Goal: Information Seeking & Learning: Find contact information

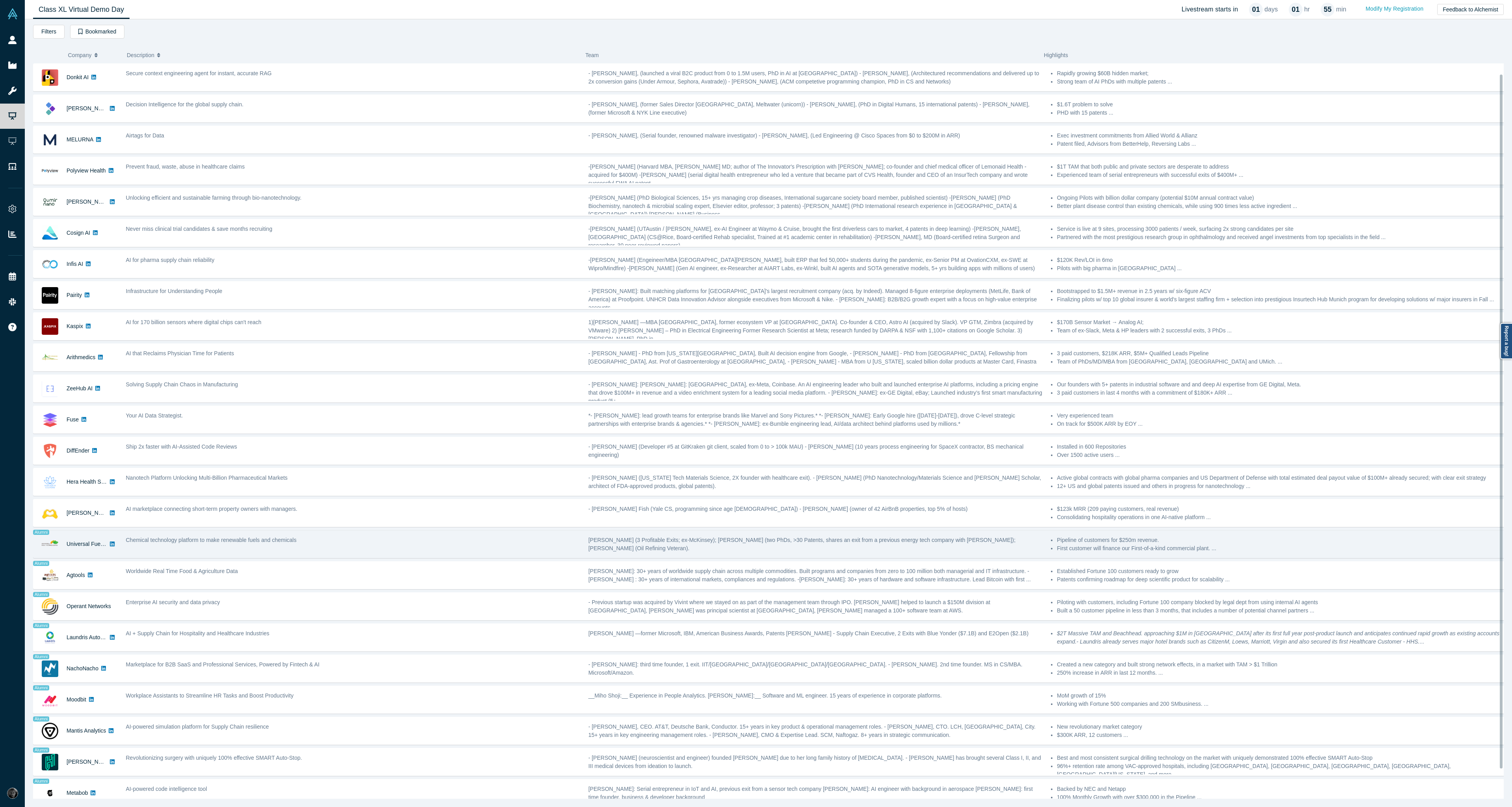
scroll to position [42, 0]
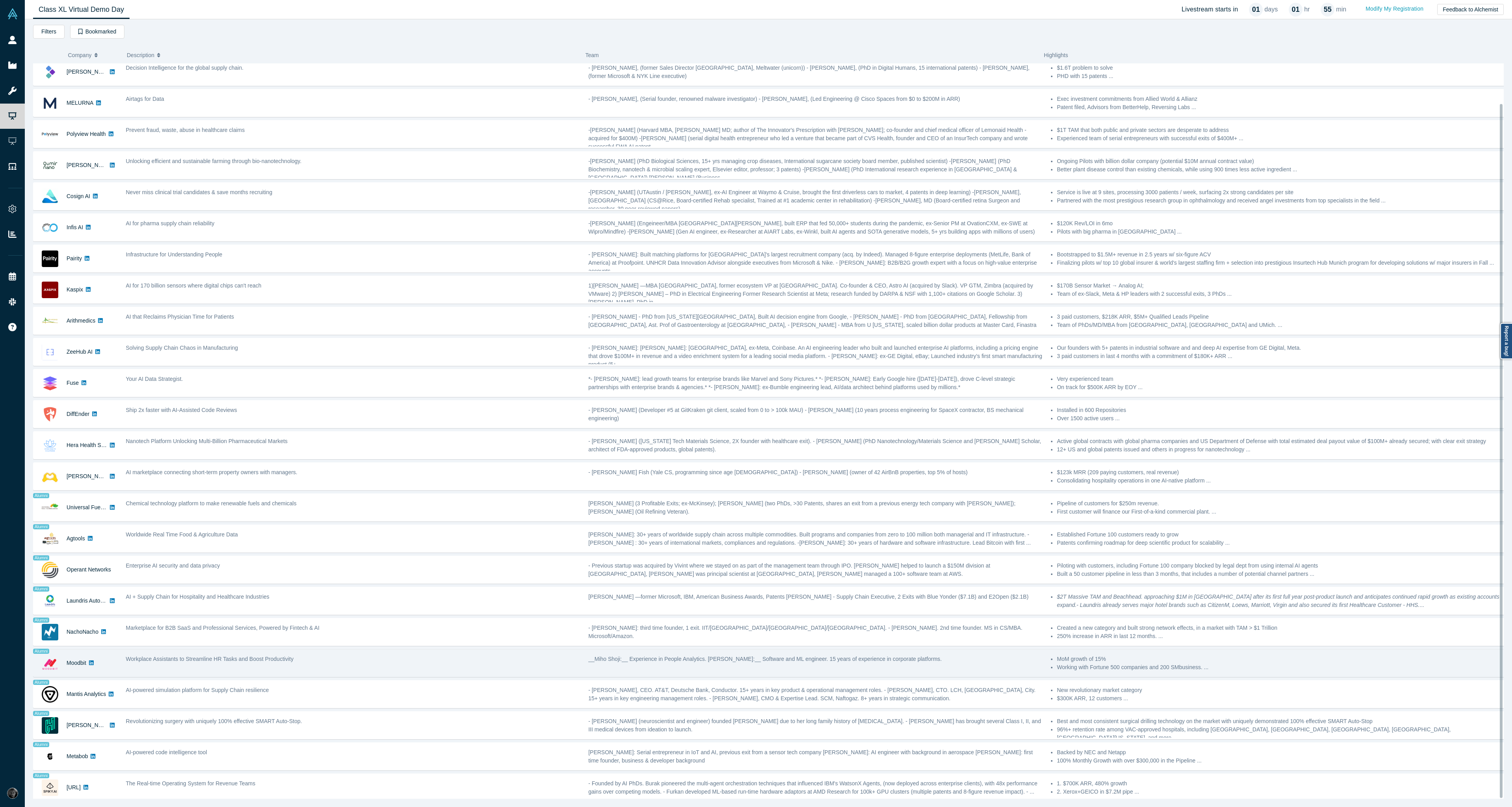
click at [403, 667] on div "Workplace Assistants to Streamline HR Tasks and Boost Productivity" at bounding box center [353, 663] width 463 height 25
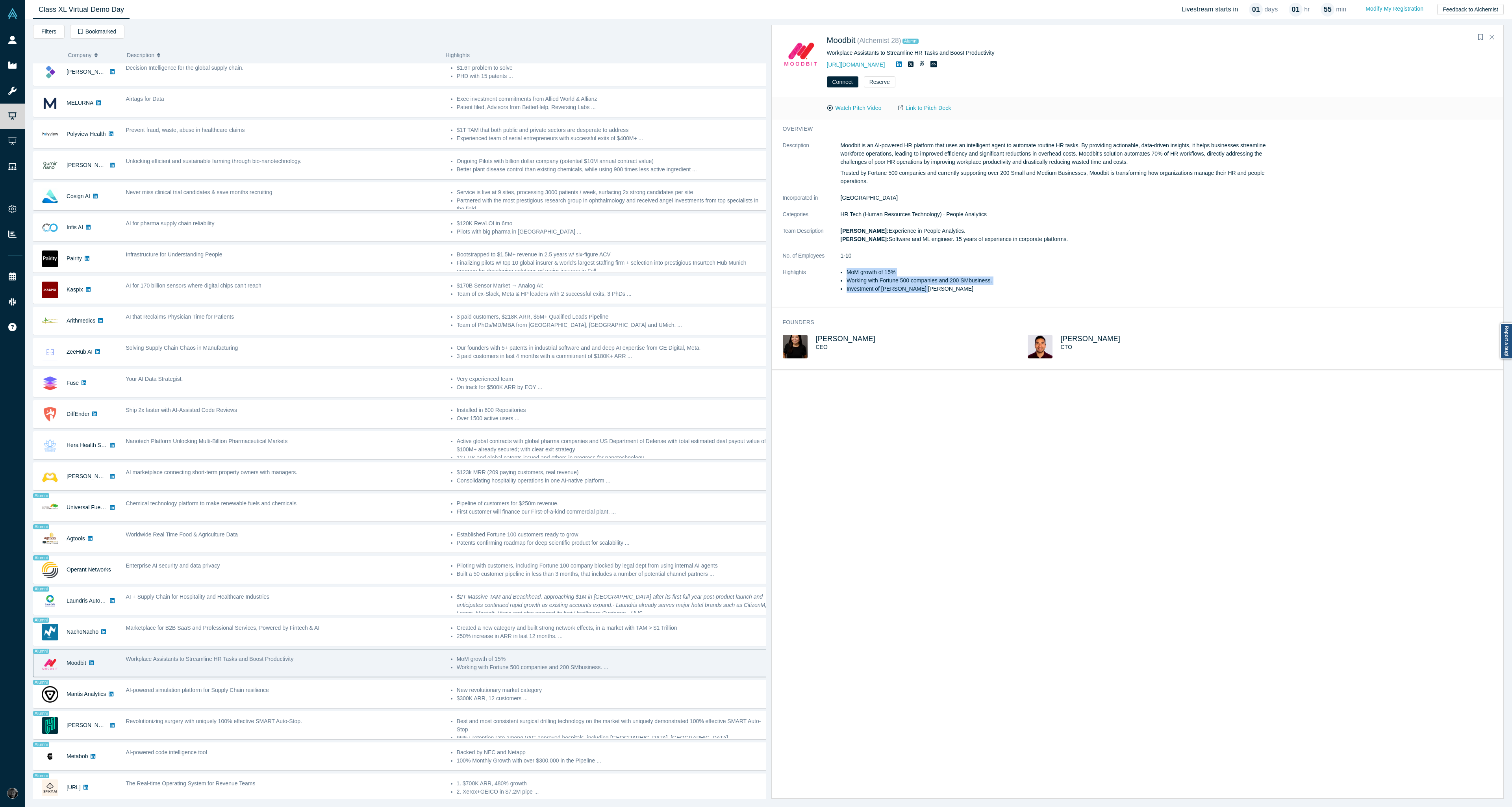
drag, startPoint x: 928, startPoint y: 288, endPoint x: 836, endPoint y: 272, distance: 93.4
click at [836, 272] on dl "Description Moodbit is an AI-powered HR platform that uses an intelligent agent…" at bounding box center [1028, 221] width 490 height 160
copy dl "MoM growth of 15% Working with Fortune 500 companies and 200 SMbusiness. Invest…"
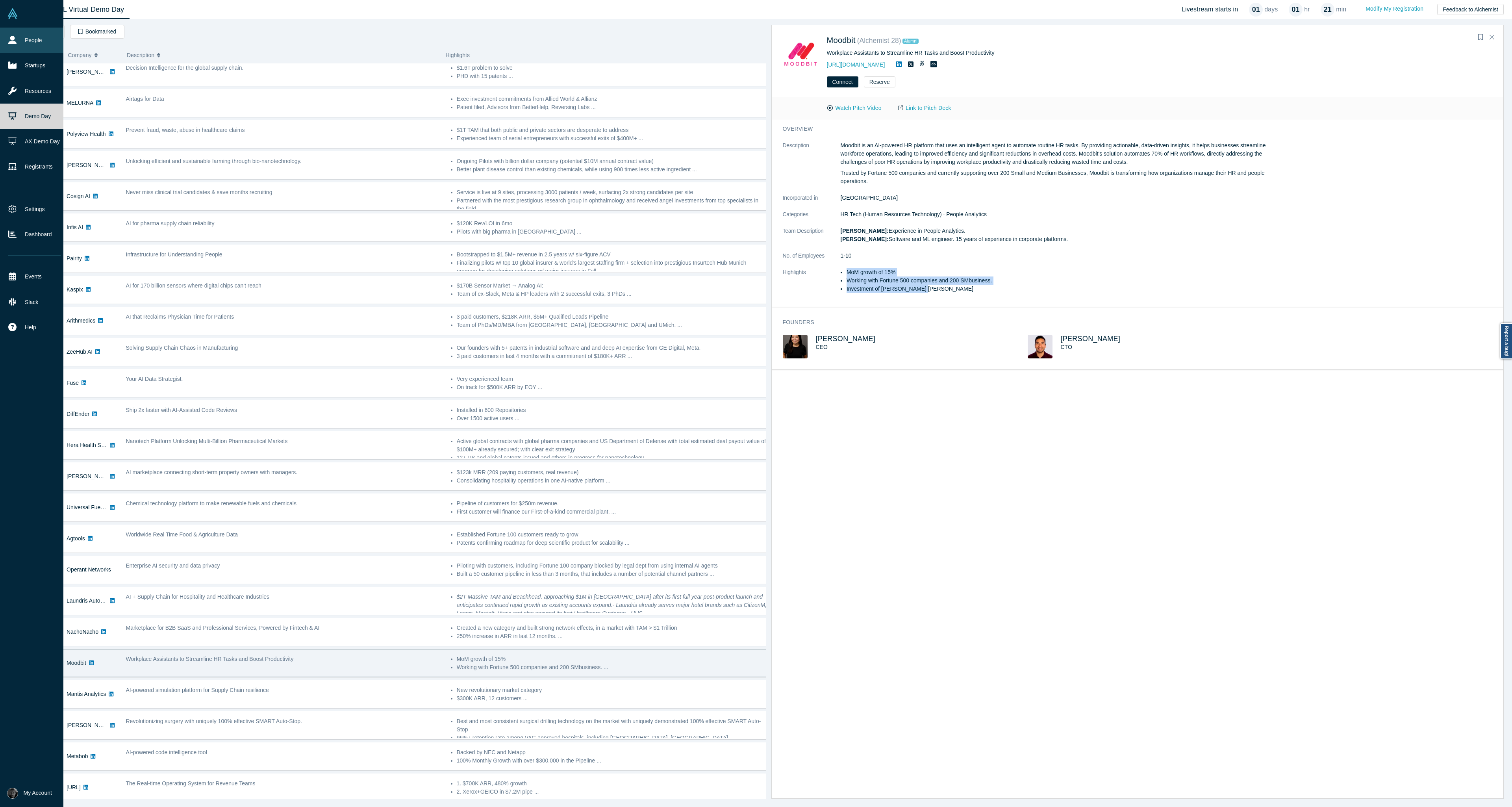
click at [15, 40] on icon at bounding box center [12, 40] width 8 height 8
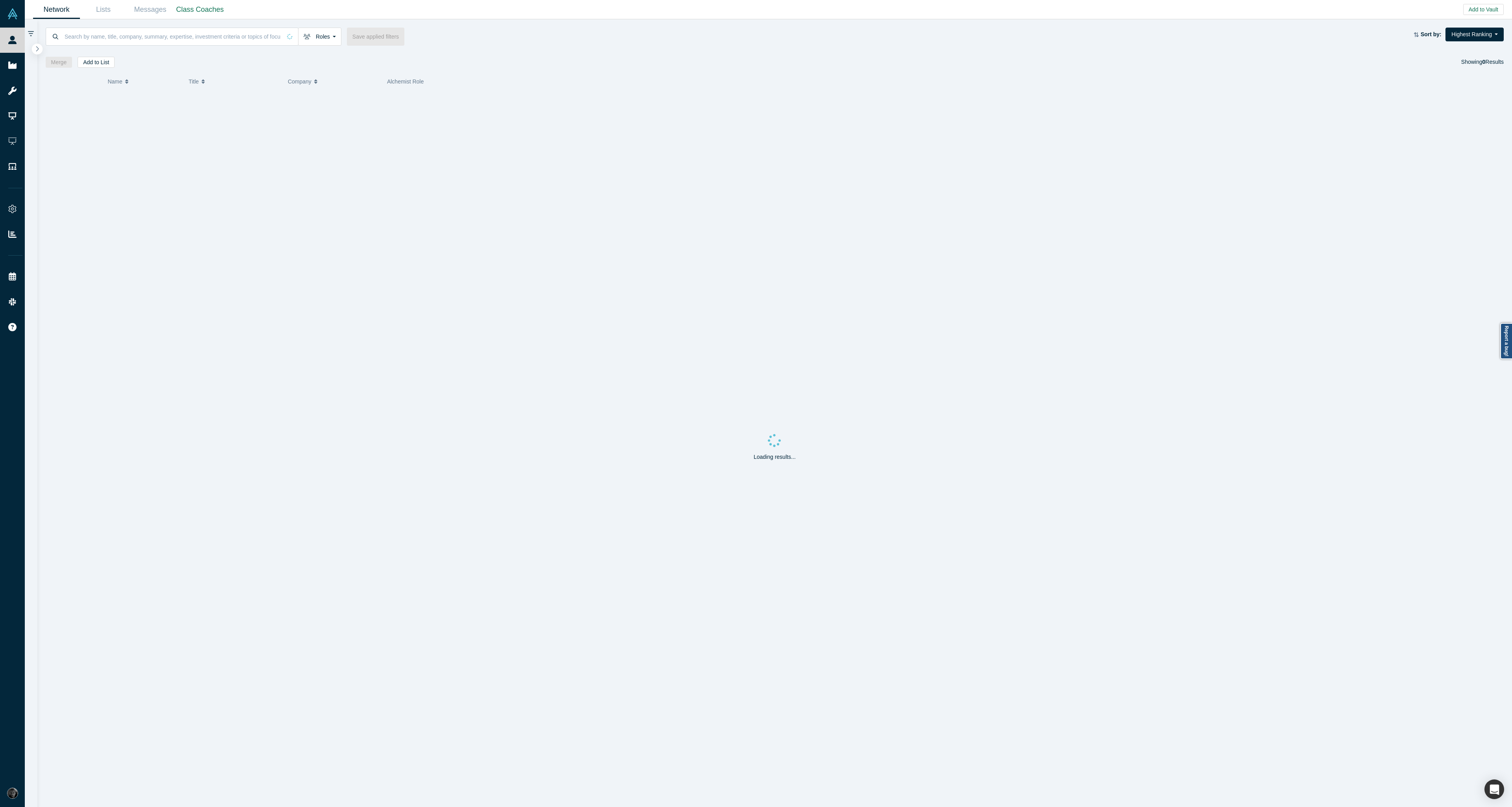
click at [36, 46] on icon "button" at bounding box center [37, 49] width 4 height 6
click at [167, 101] on button "People" at bounding box center [103, 102] width 157 height 22
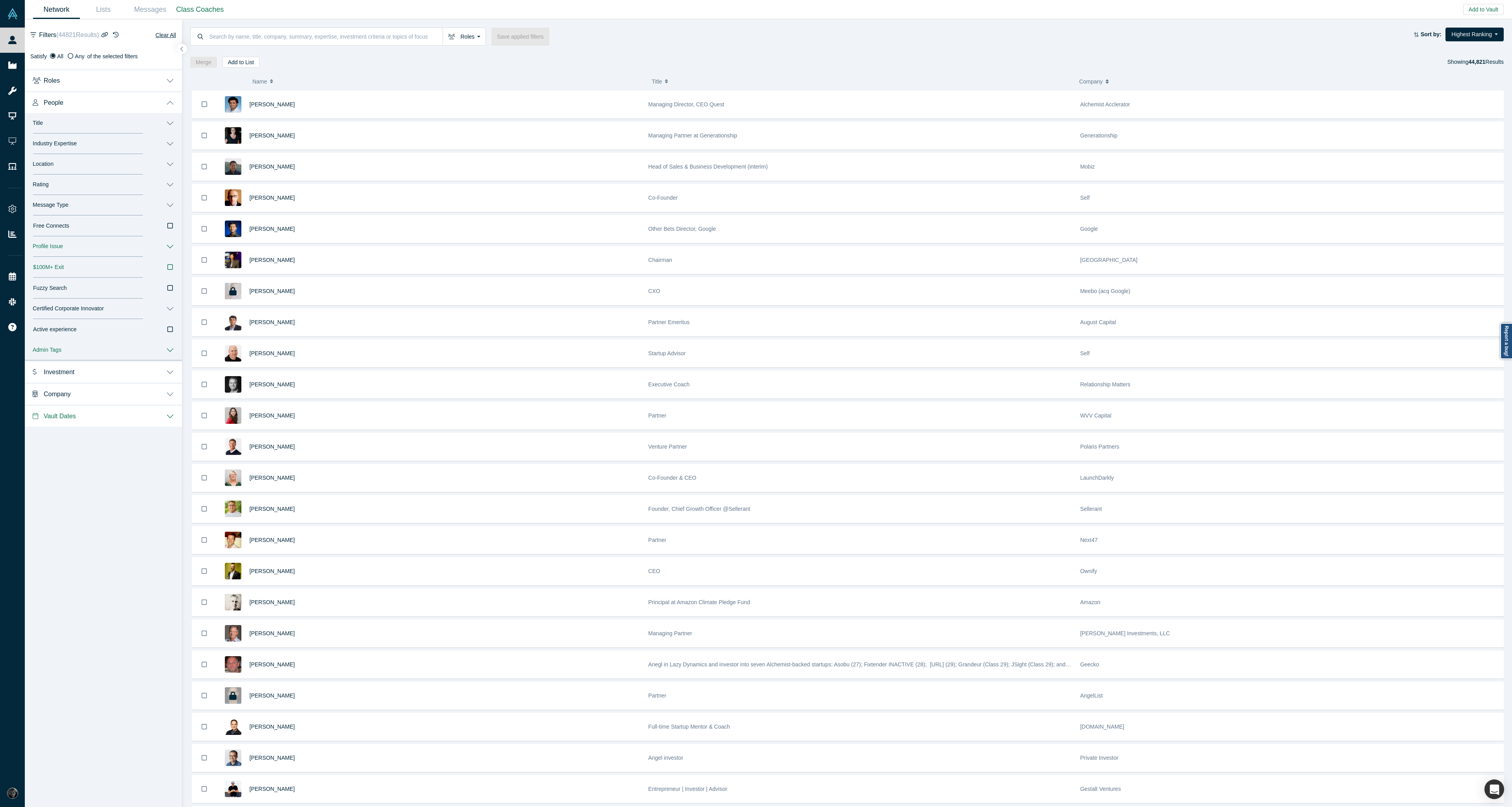
click at [143, 141] on button "Industry Expertise" at bounding box center [103, 143] width 157 height 21
click at [78, 164] on input at bounding box center [91, 163] width 93 height 10
type input "D"
click at [102, 163] on input "Data Co" at bounding box center [91, 163] width 93 height 10
click at [100, 167] on input "Data Capi" at bounding box center [91, 163] width 93 height 10
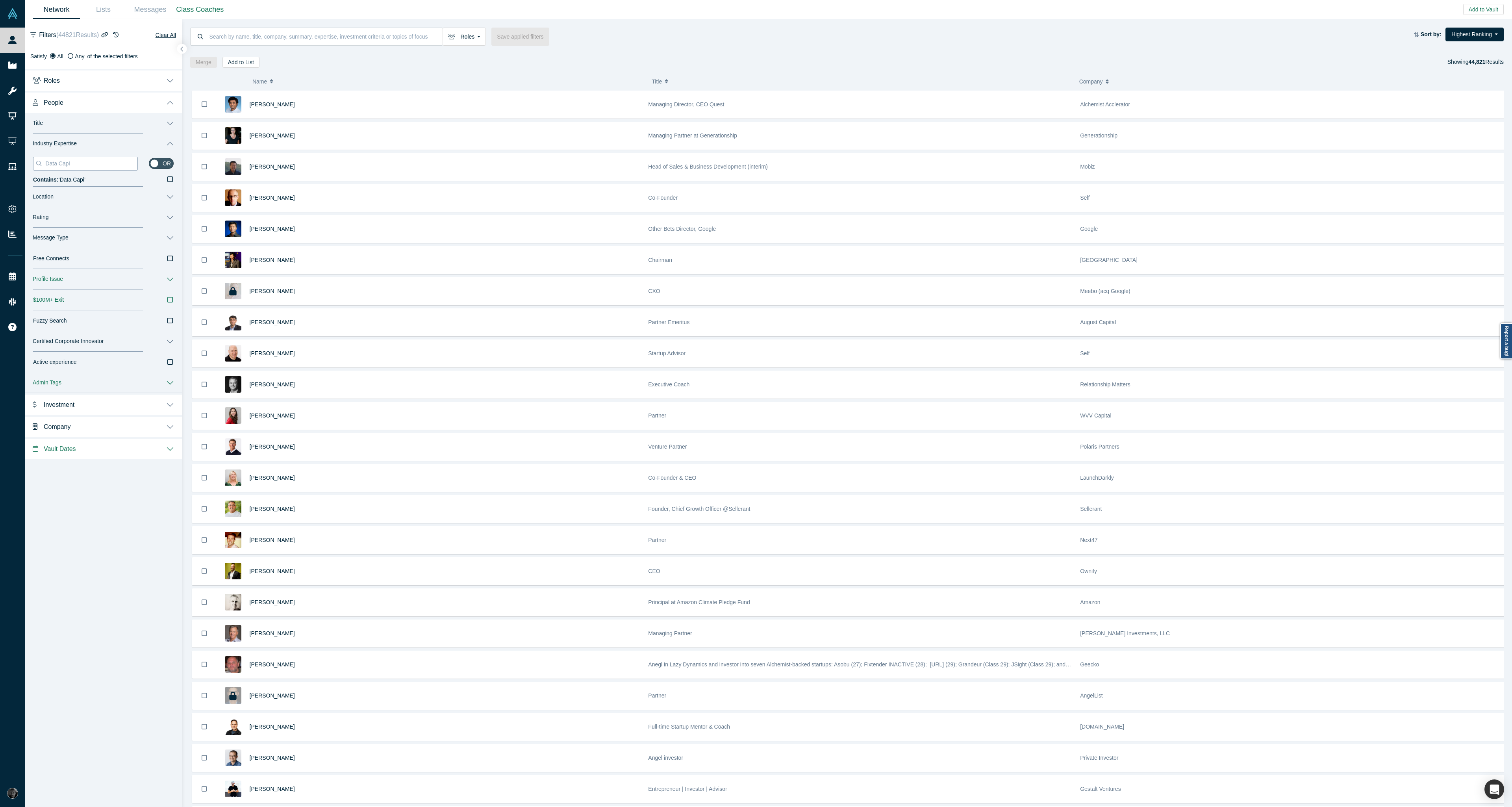
click at [100, 167] on input "Data Capi" at bounding box center [91, 163] width 93 height 10
paste input "-Driven Revenue"
drag, startPoint x: 58, startPoint y: 164, endPoint x: 74, endPoint y: 164, distance: 16.0
click at [74, 164] on input "Data-Driven Revenue" at bounding box center [91, 163] width 93 height 10
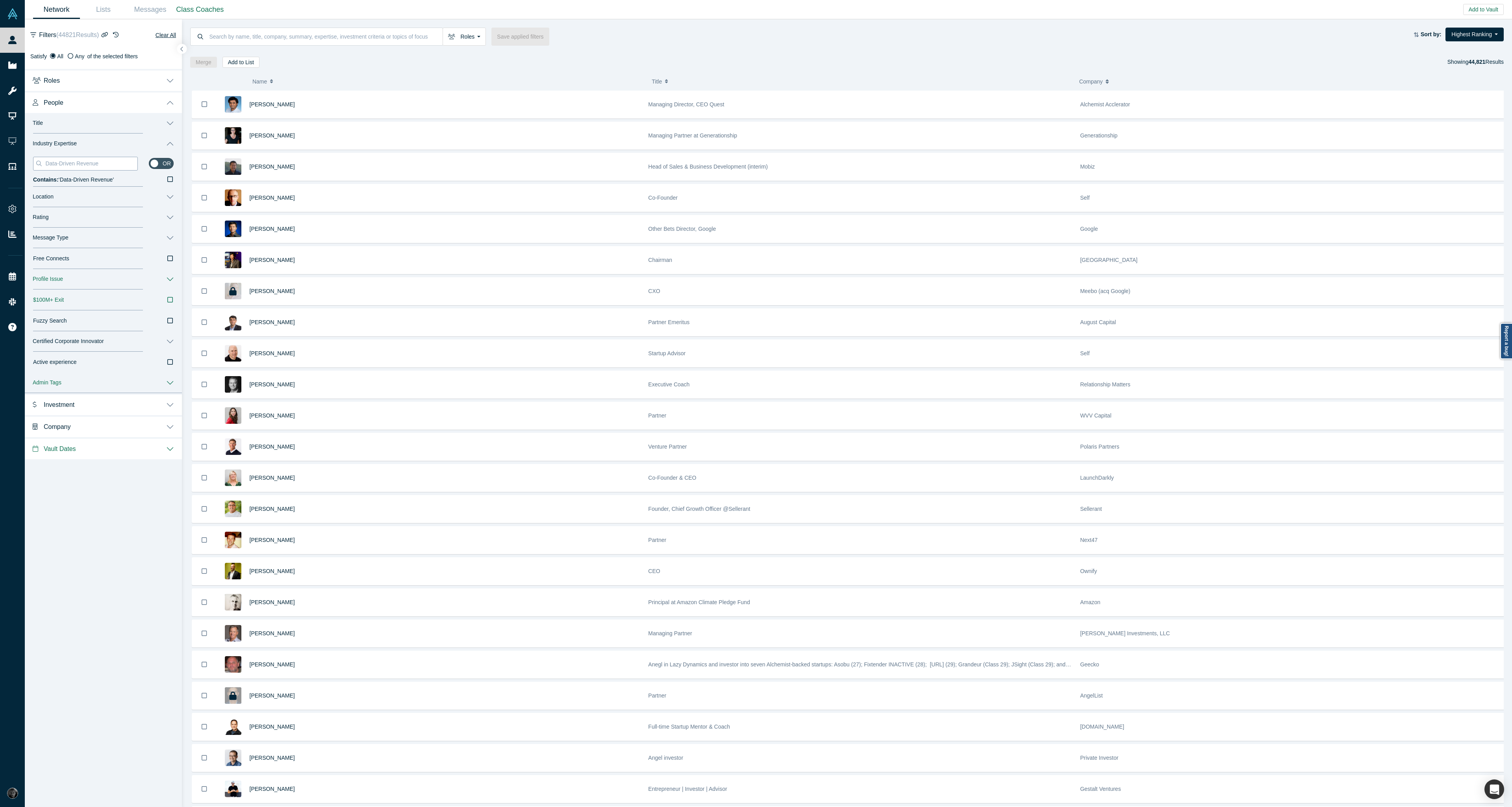
click at [77, 164] on input "Data-Driven Revenue" at bounding box center [91, 163] width 93 height 10
click at [82, 162] on input "Data-Driven Revenue" at bounding box center [91, 163] width 93 height 10
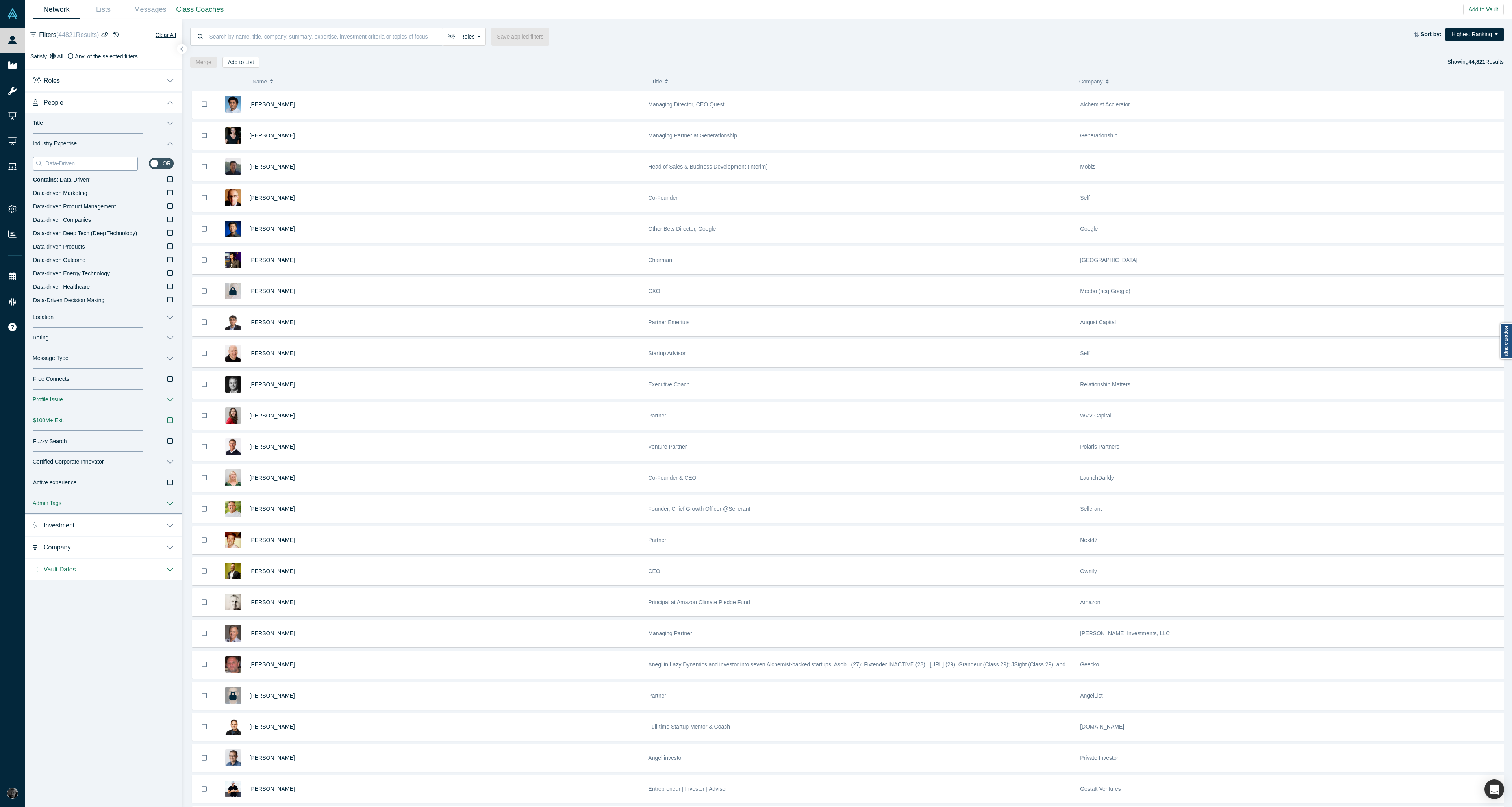
click at [119, 162] on input "Data-Driven" at bounding box center [91, 163] width 93 height 10
paste input "IaaA"
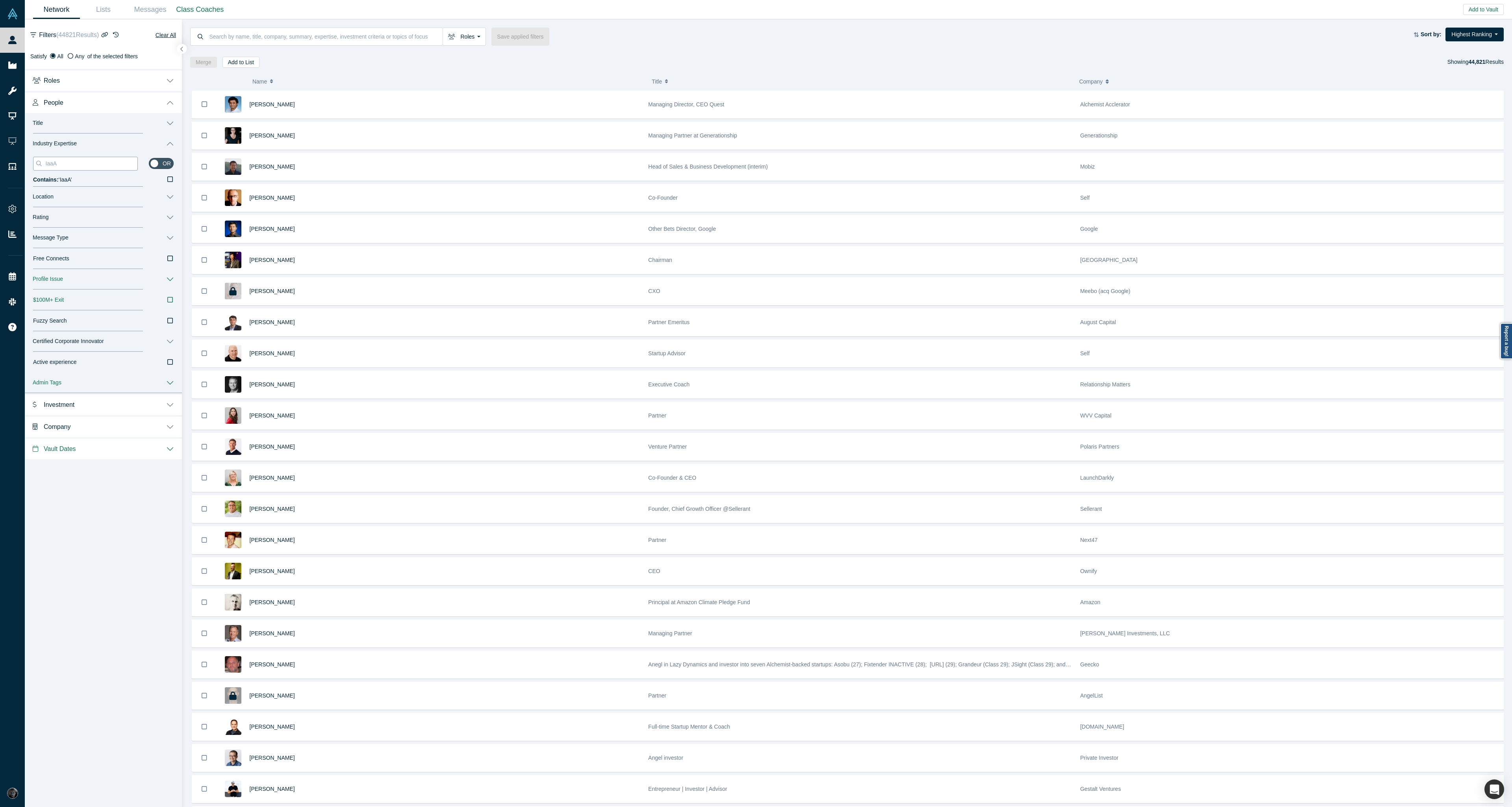
click at [102, 166] on input "IaaA" at bounding box center [91, 163] width 93 height 10
paste input "nformation as an Asset"
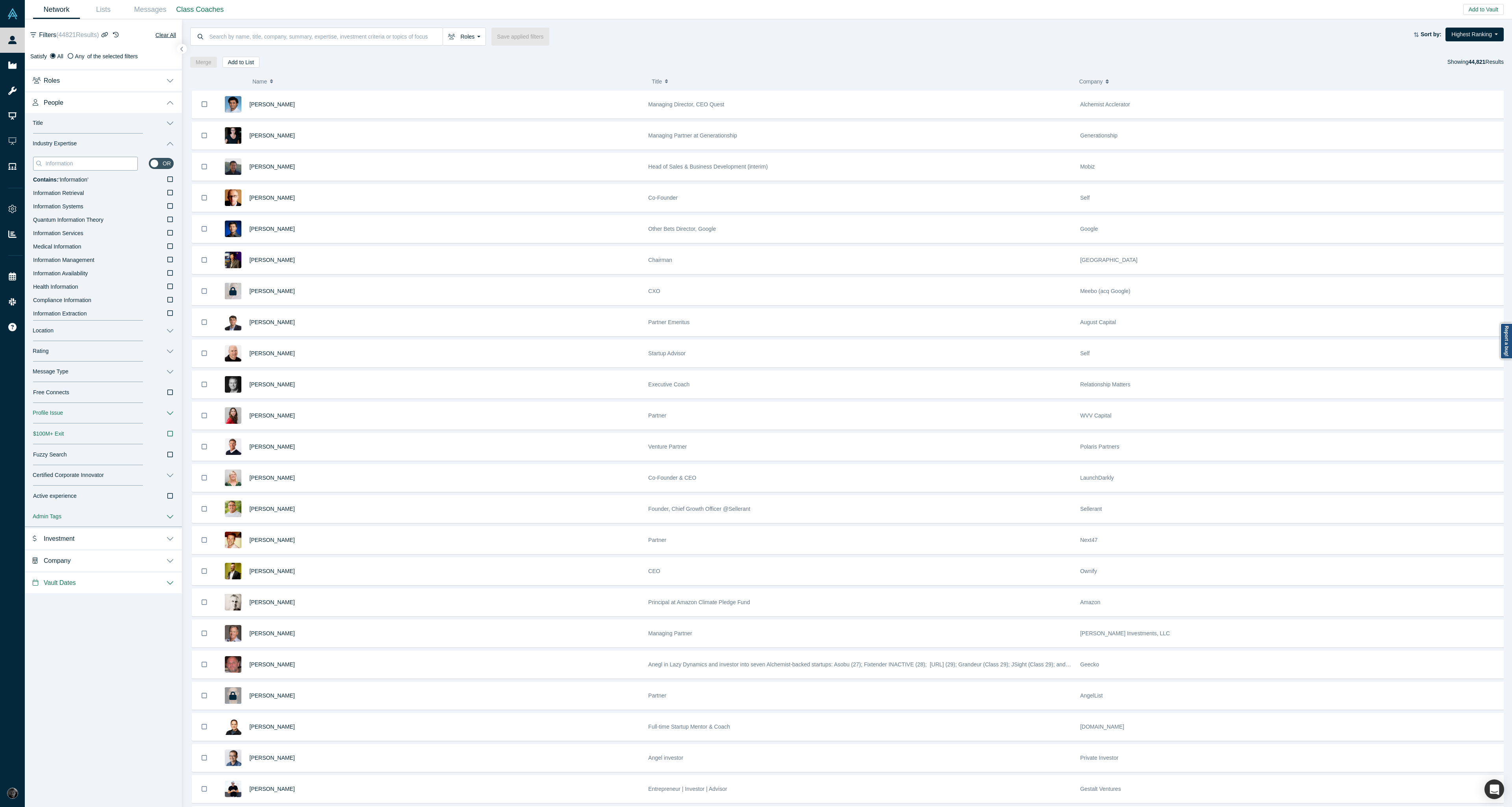
click at [93, 163] on input "Information" at bounding box center [91, 163] width 93 height 10
paste input "Data-as-a-Service"
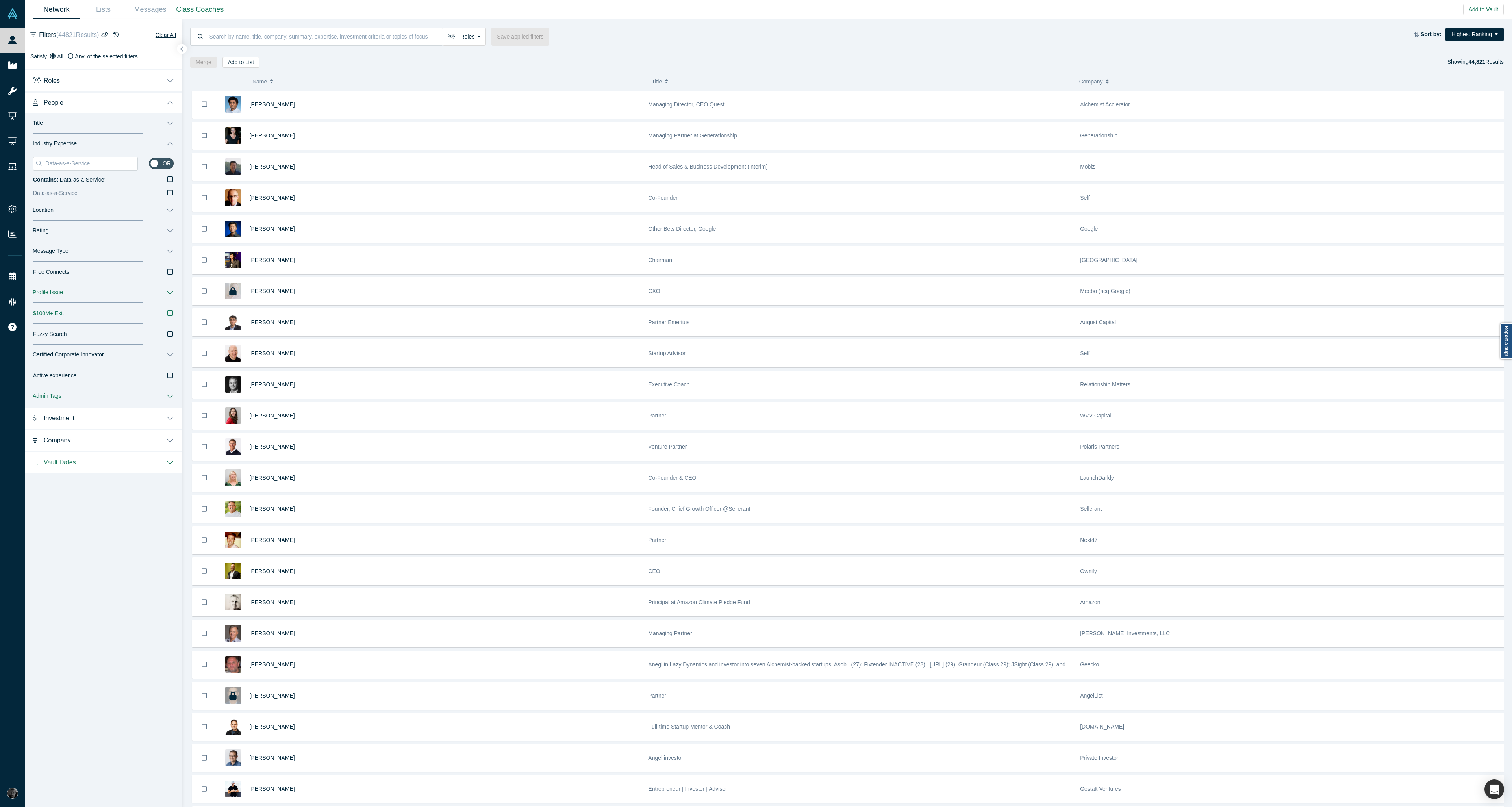
click at [167, 190] on label "Data-as-a-Service" at bounding box center [103, 193] width 140 height 13
click at [0, 0] on input "Data-as-a-Service" at bounding box center [0, 0] width 0 height 0
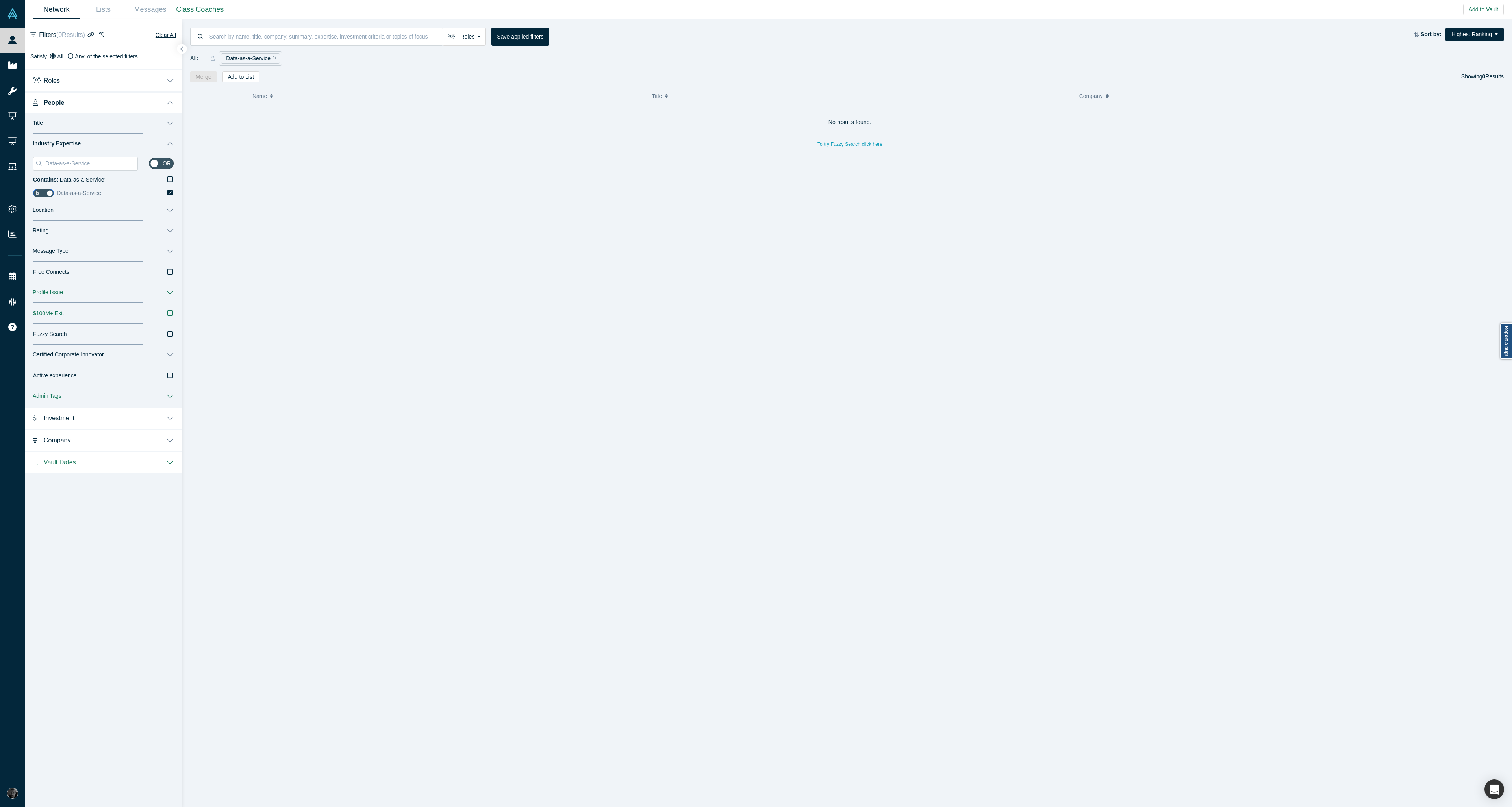
click at [167, 191] on label "Data-as-a-Service" at bounding box center [115, 193] width 117 height 13
click at [0, 0] on input "Data-as-a-Service" at bounding box center [0, 0] width 0 height 0
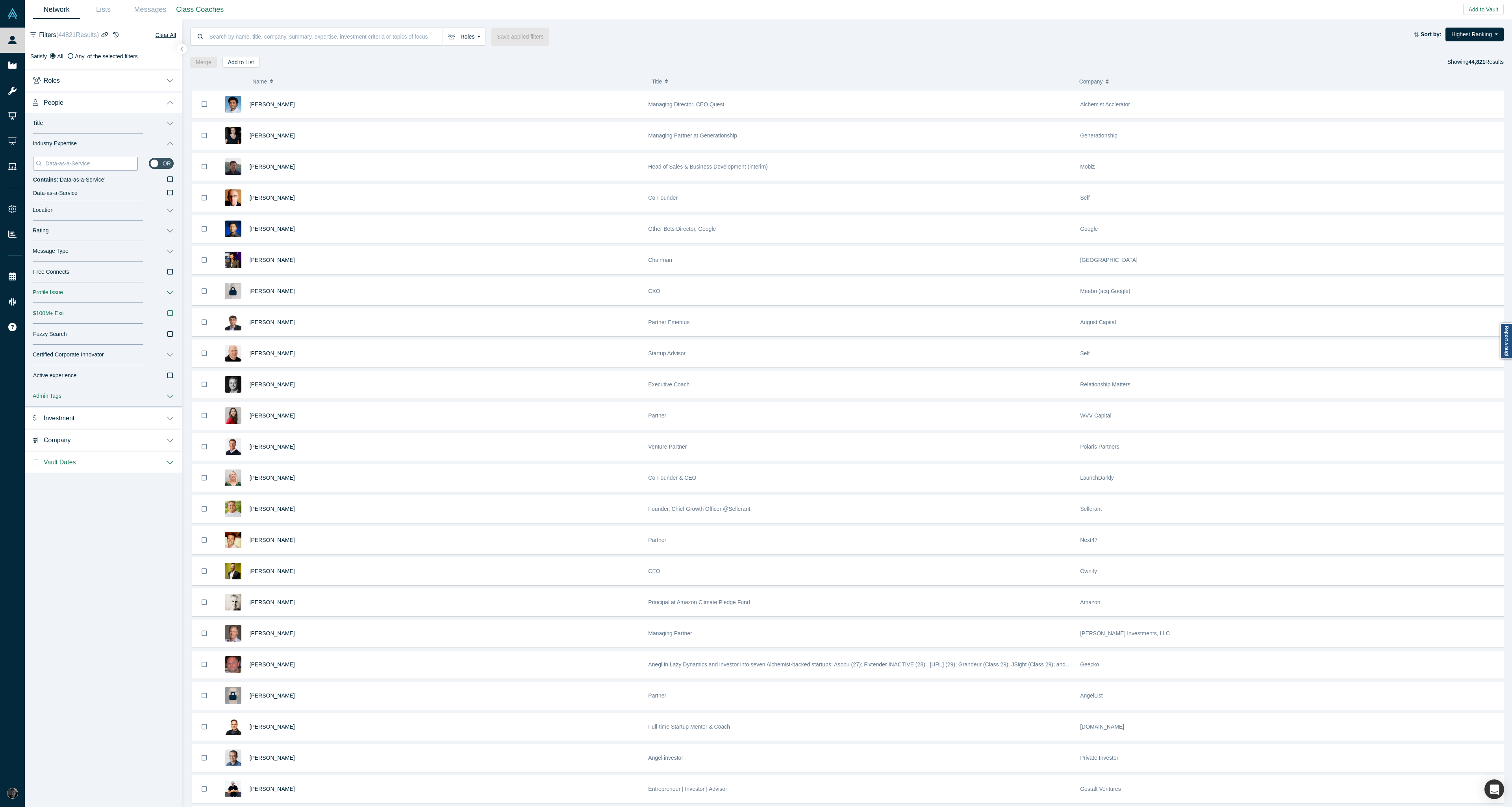
click at [102, 159] on input "Data-as-a-Service" at bounding box center [91, 163] width 93 height 10
paste input "Productizing Data"
drag, startPoint x: 77, startPoint y: 163, endPoint x: 64, endPoint y: 164, distance: 13.0
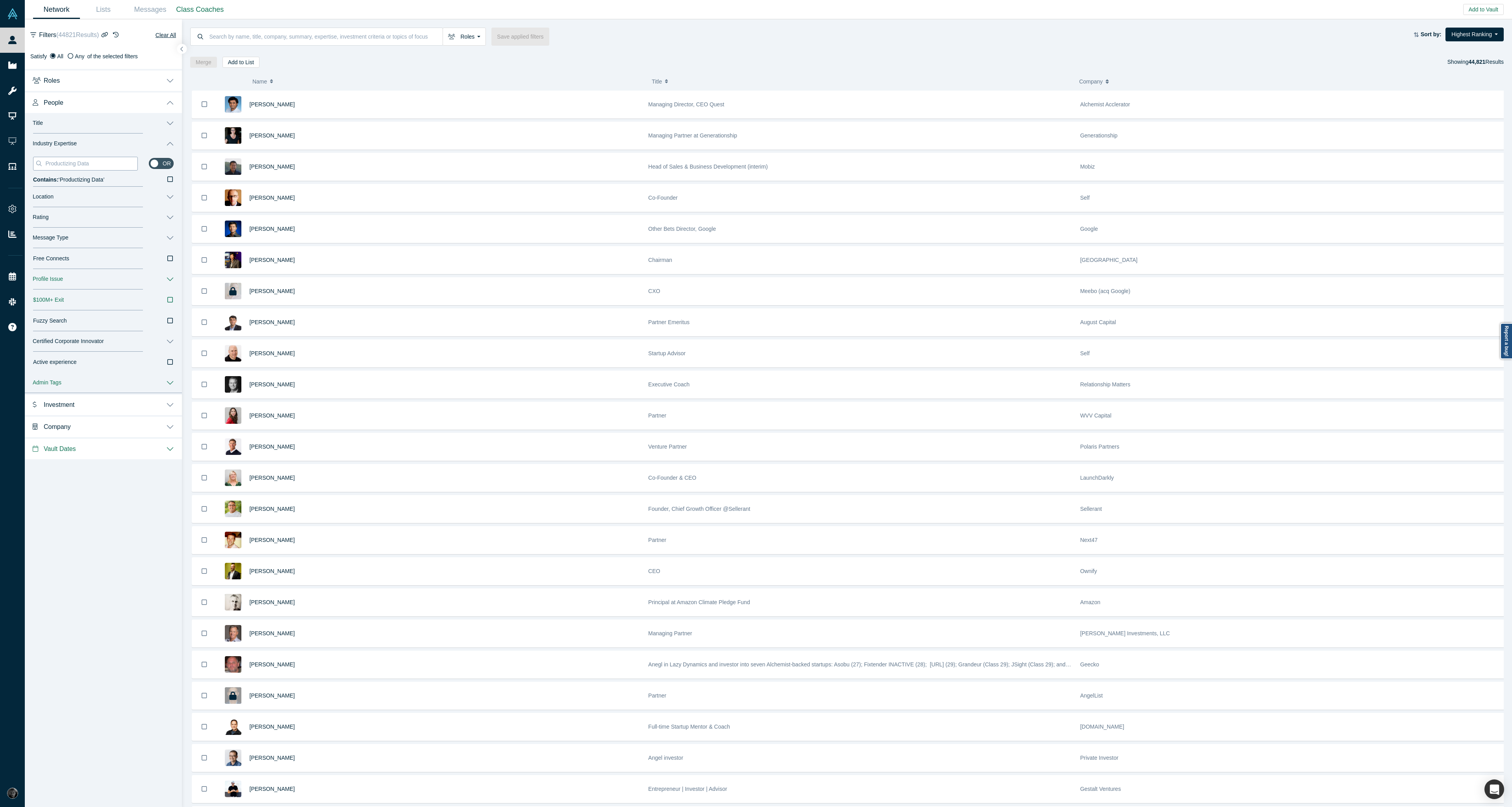
click at [64, 164] on input "Productizing Data" at bounding box center [91, 163] width 93 height 10
click at [102, 164] on input "Productizing Data" at bounding box center [91, 163] width 93 height 10
paste input "Extracting Value from"
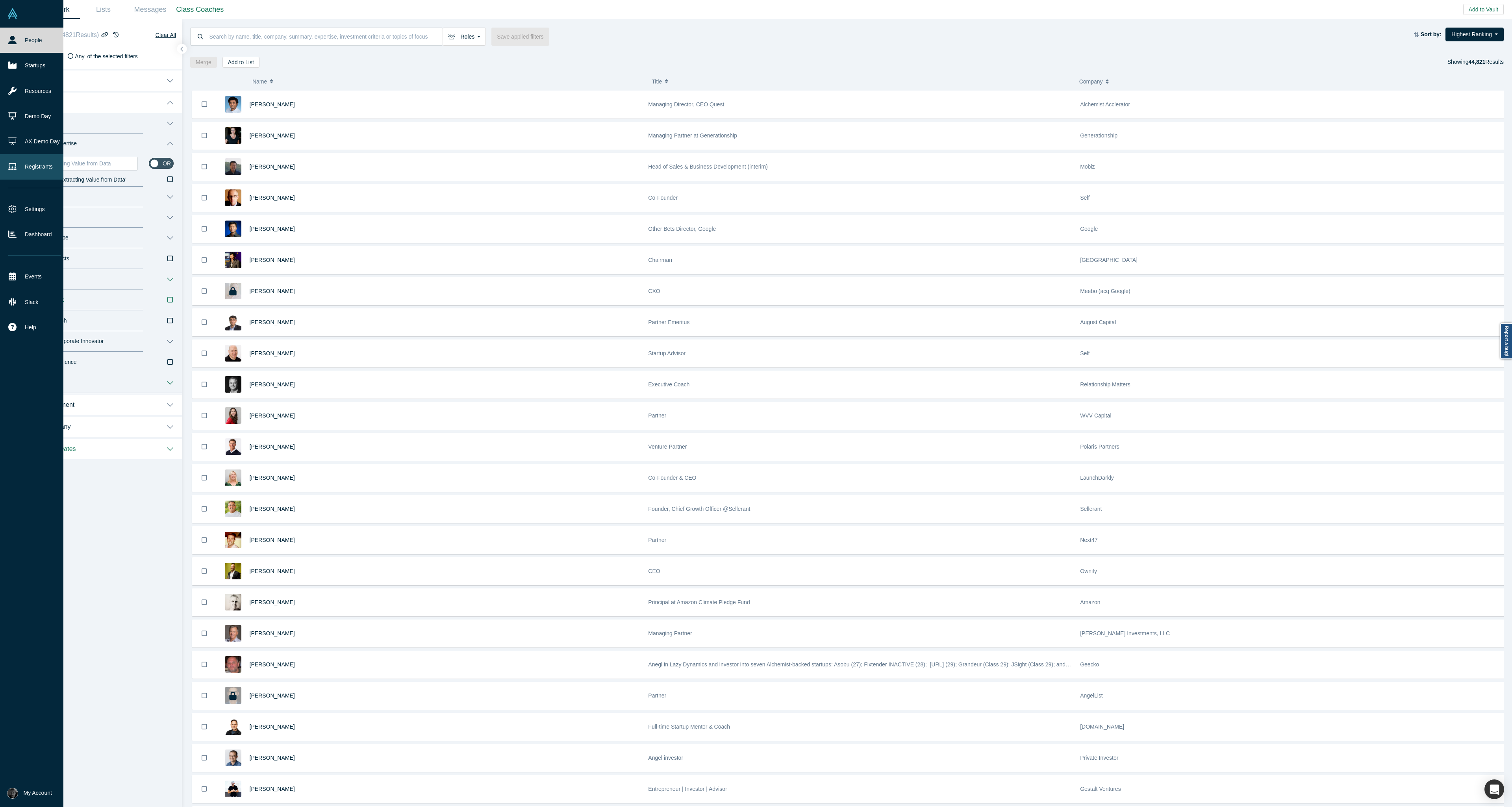
drag, startPoint x: 72, startPoint y: 167, endPoint x: 18, endPoint y: 160, distance: 54.5
click at [18, 160] on div "People Startups Resources Demo Day AX Demo Day Registrants Settings Dashboard E…" at bounding box center [756, 403] width 1512 height 807
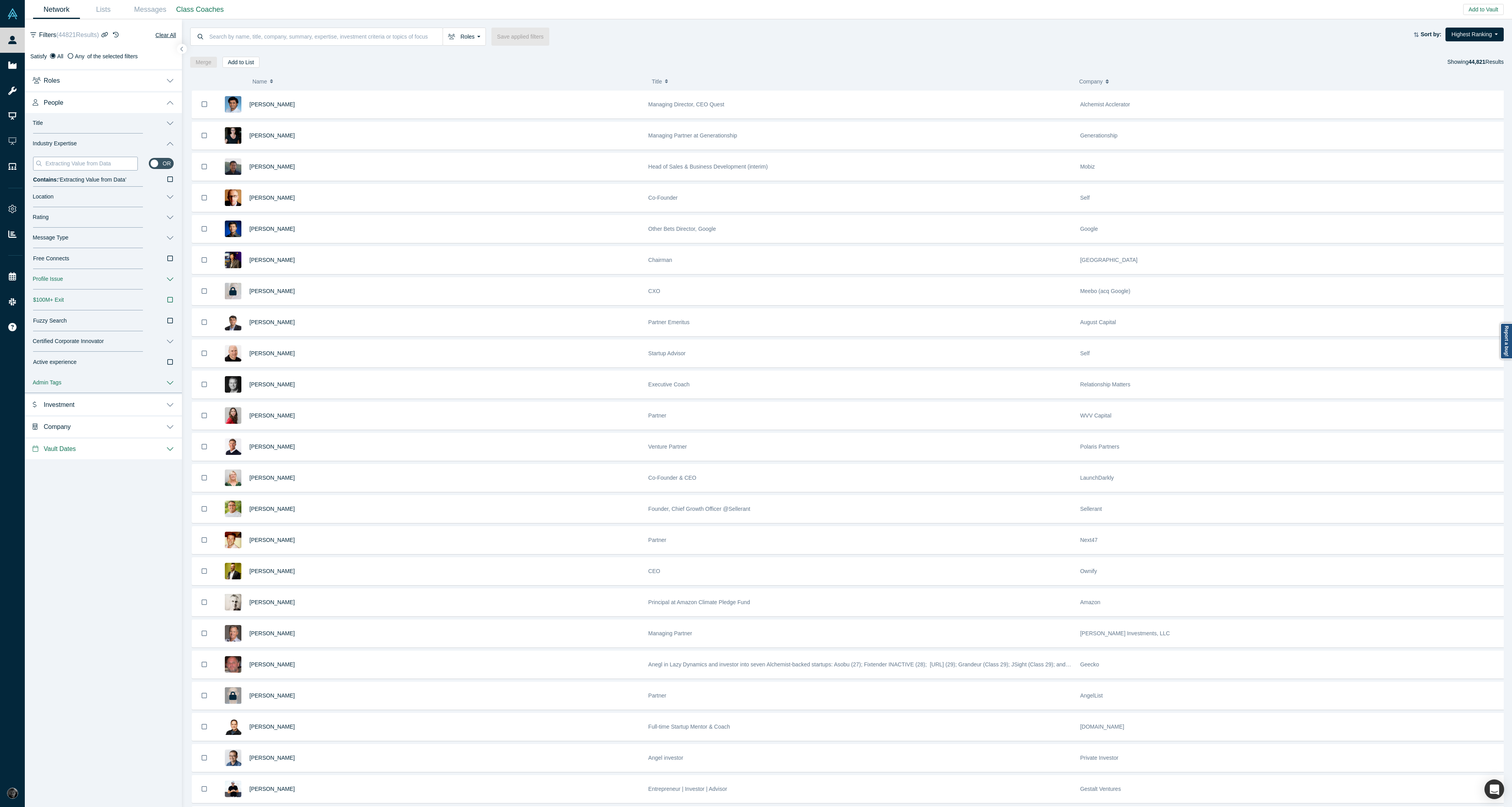
click at [112, 160] on input "Extracting Value from Data" at bounding box center [91, 163] width 93 height 10
drag, startPoint x: 73, startPoint y: 162, endPoint x: 47, endPoint y: 160, distance: 26.1
click at [47, 160] on input "Extracting Value from Data" at bounding box center [91, 163] width 93 height 10
type input "Value from Data"
click at [167, 177] on icon at bounding box center [170, 179] width 5 height 6
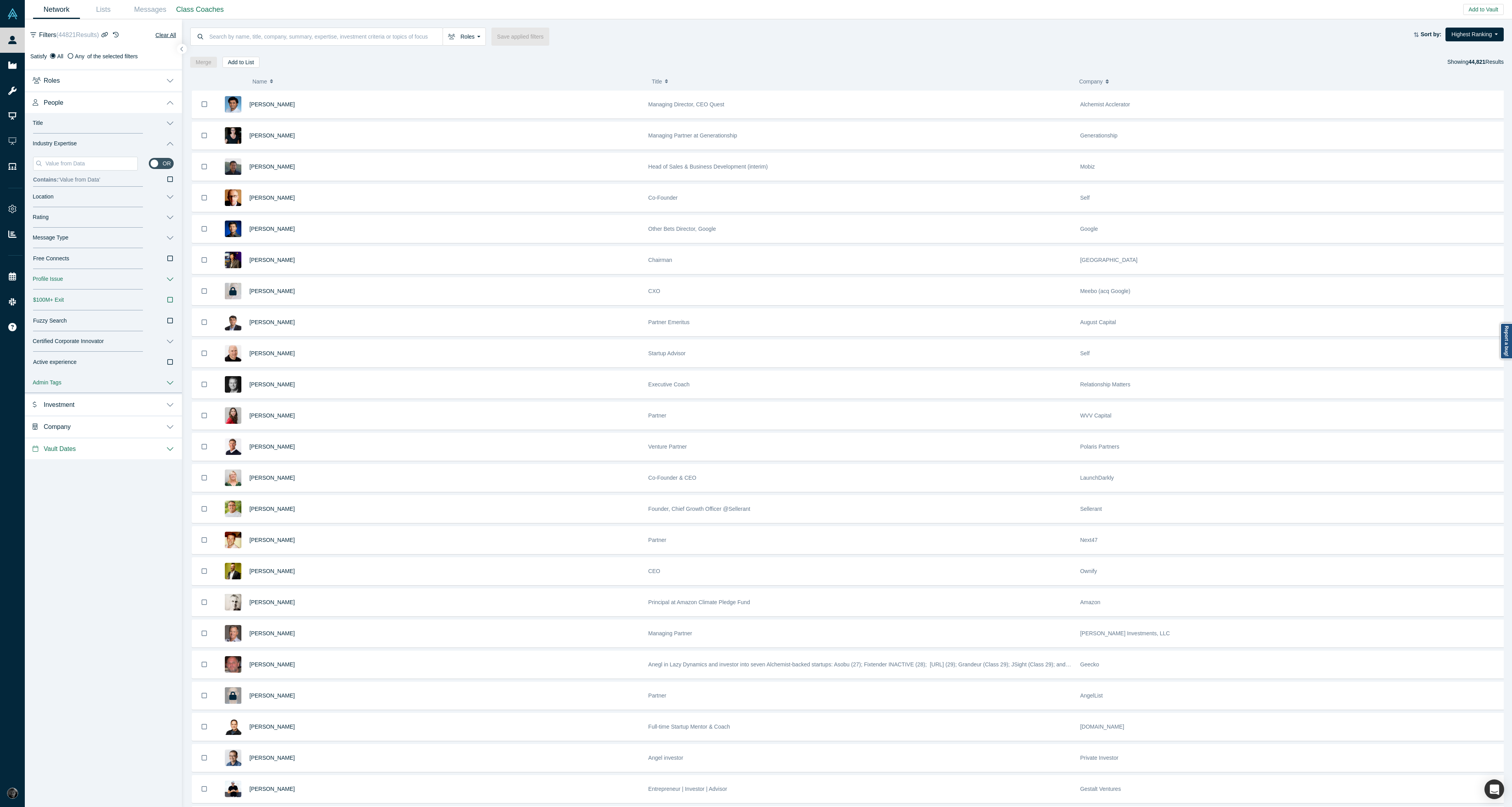
click at [0, 0] on input "Contains: ‘ Value from Data ’" at bounding box center [0, 0] width 0 height 0
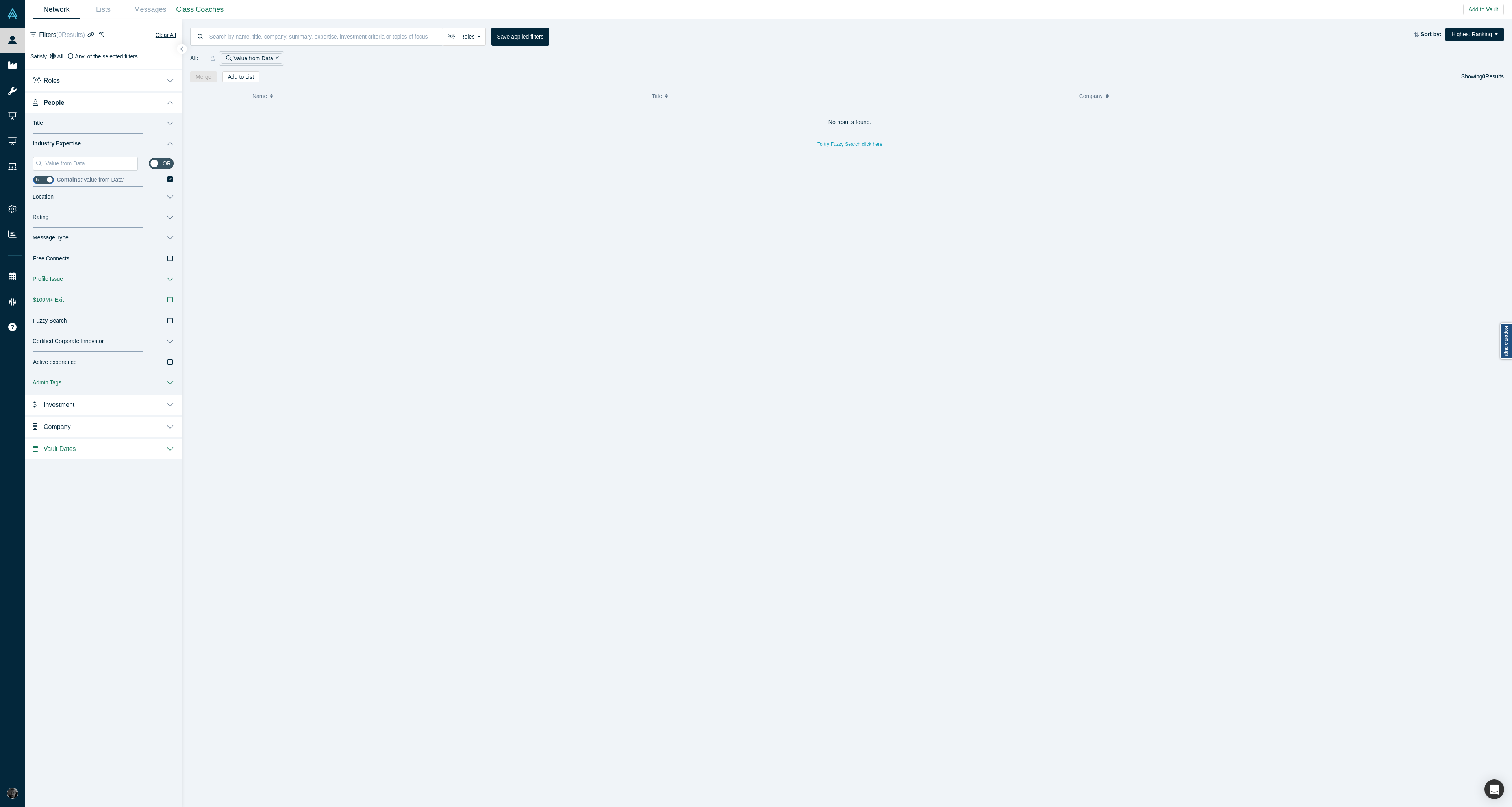
click at [168, 178] on icon at bounding box center [170, 179] width 5 height 5
click at [0, 0] on input "Contains: ‘ Value from Data ’" at bounding box center [0, 0] width 0 height 0
click at [315, 36] on input at bounding box center [318, 36] width 218 height 19
click at [227, 40] on input "monetize data" at bounding box center [326, 36] width 234 height 19
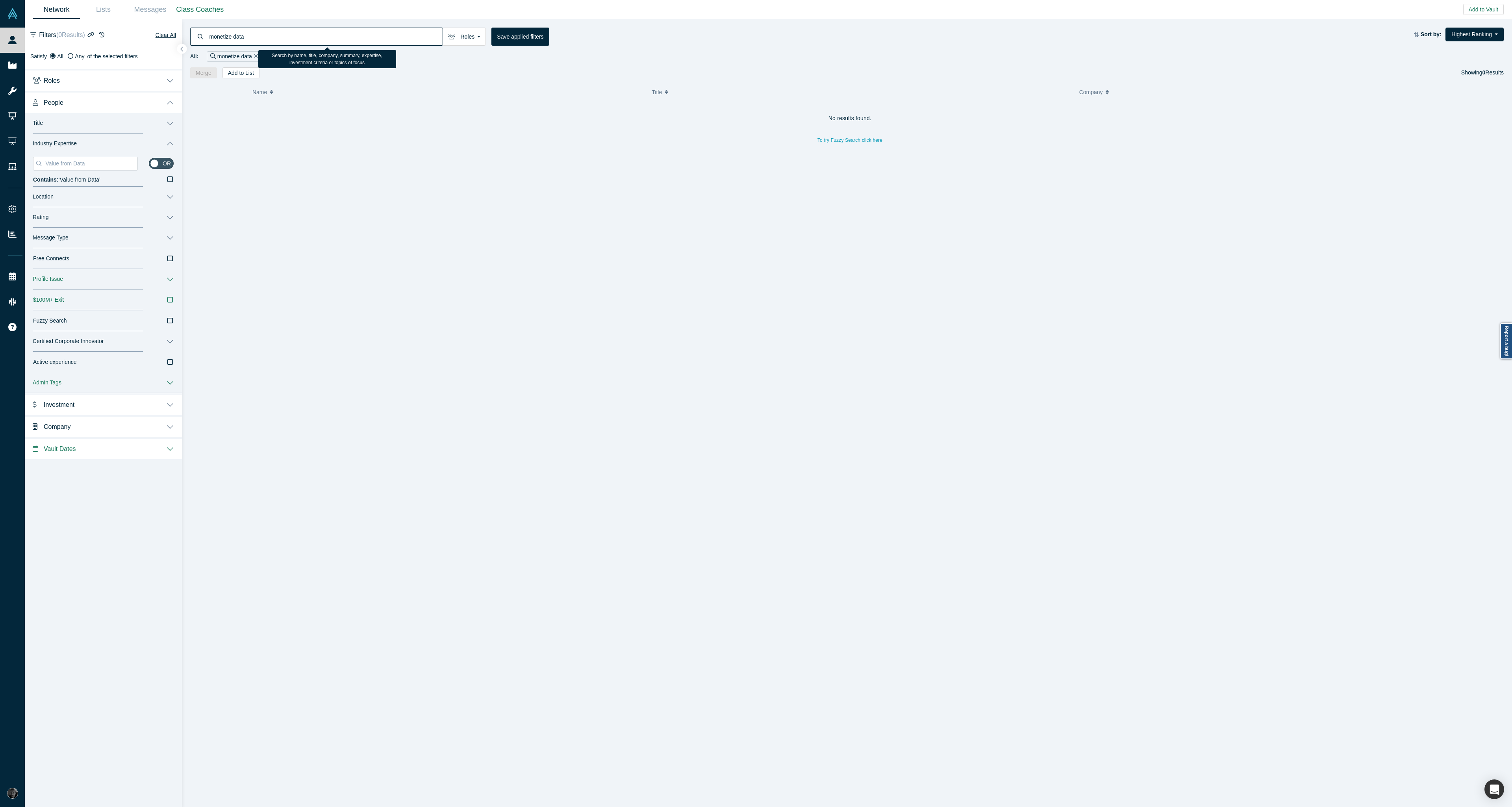
click at [227, 40] on input "monetize data" at bounding box center [326, 36] width 234 height 19
click at [546, 118] on div "Mike Sadofyev" at bounding box center [444, 115] width 390 height 27
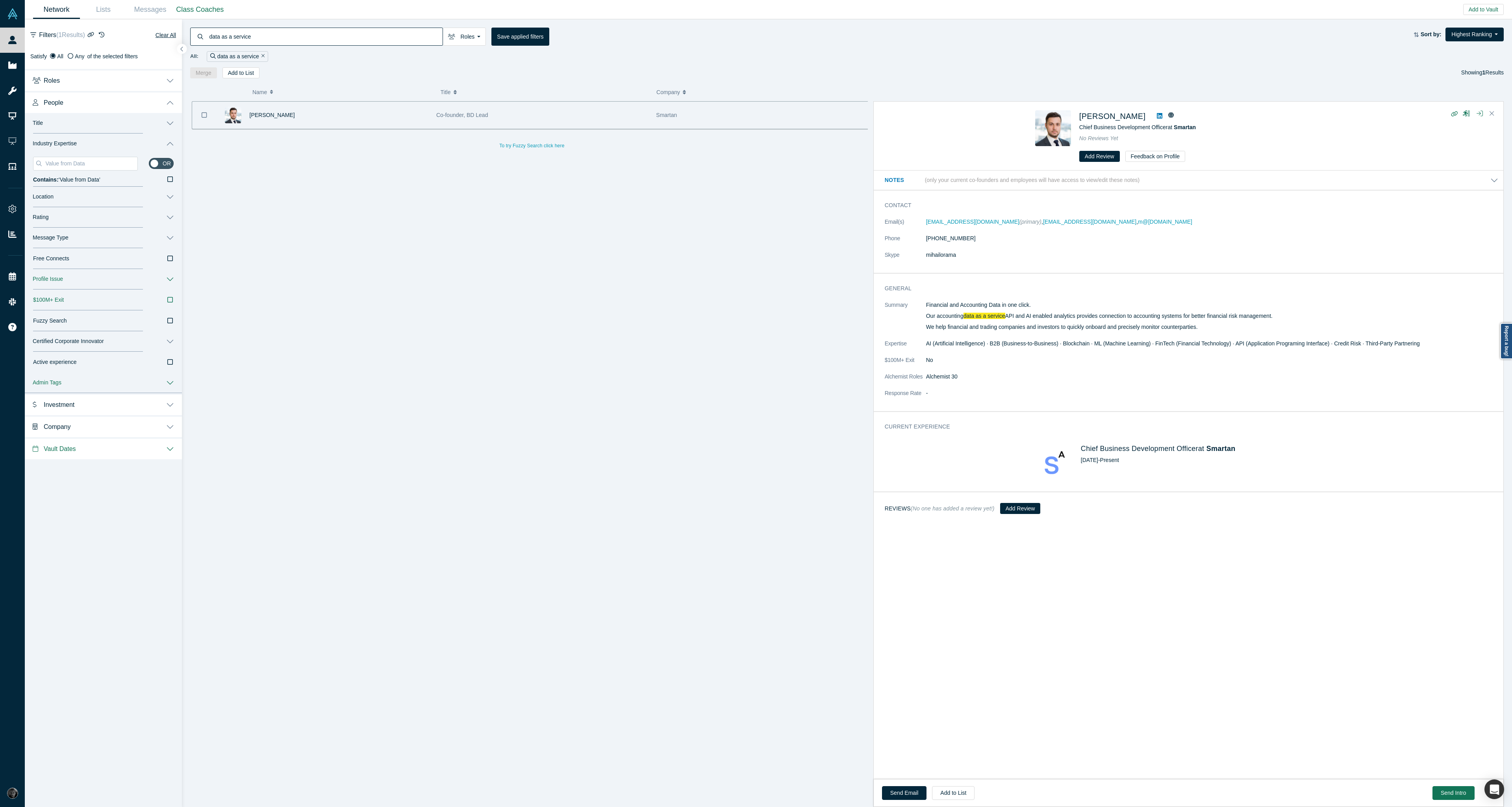
click at [336, 31] on input "data as a service" at bounding box center [326, 36] width 234 height 19
click at [332, 41] on input "data as a service" at bounding box center [326, 36] width 234 height 19
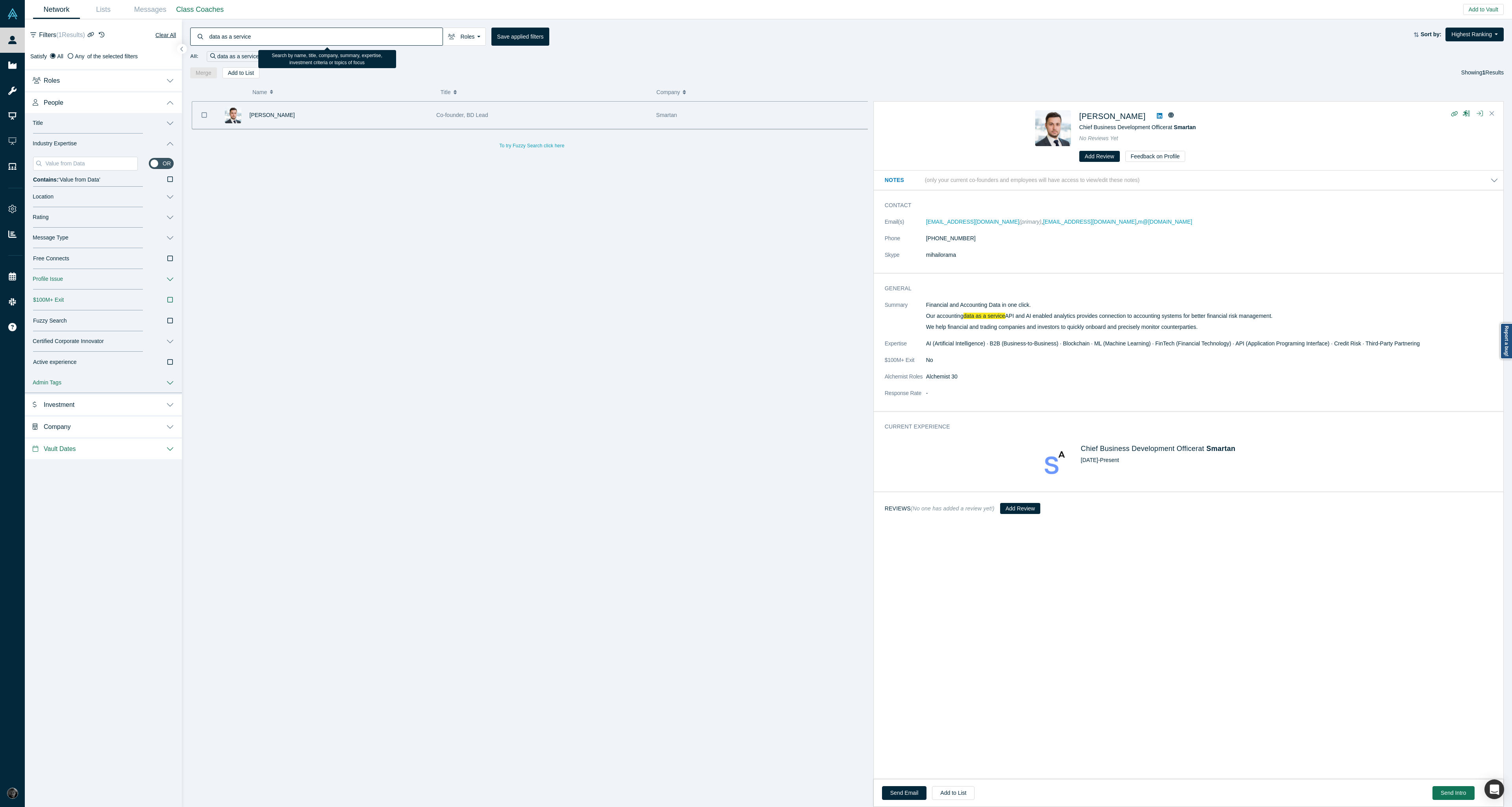
click at [332, 41] on input "data as a service" at bounding box center [326, 36] width 234 height 19
paste input "Productizing Data"
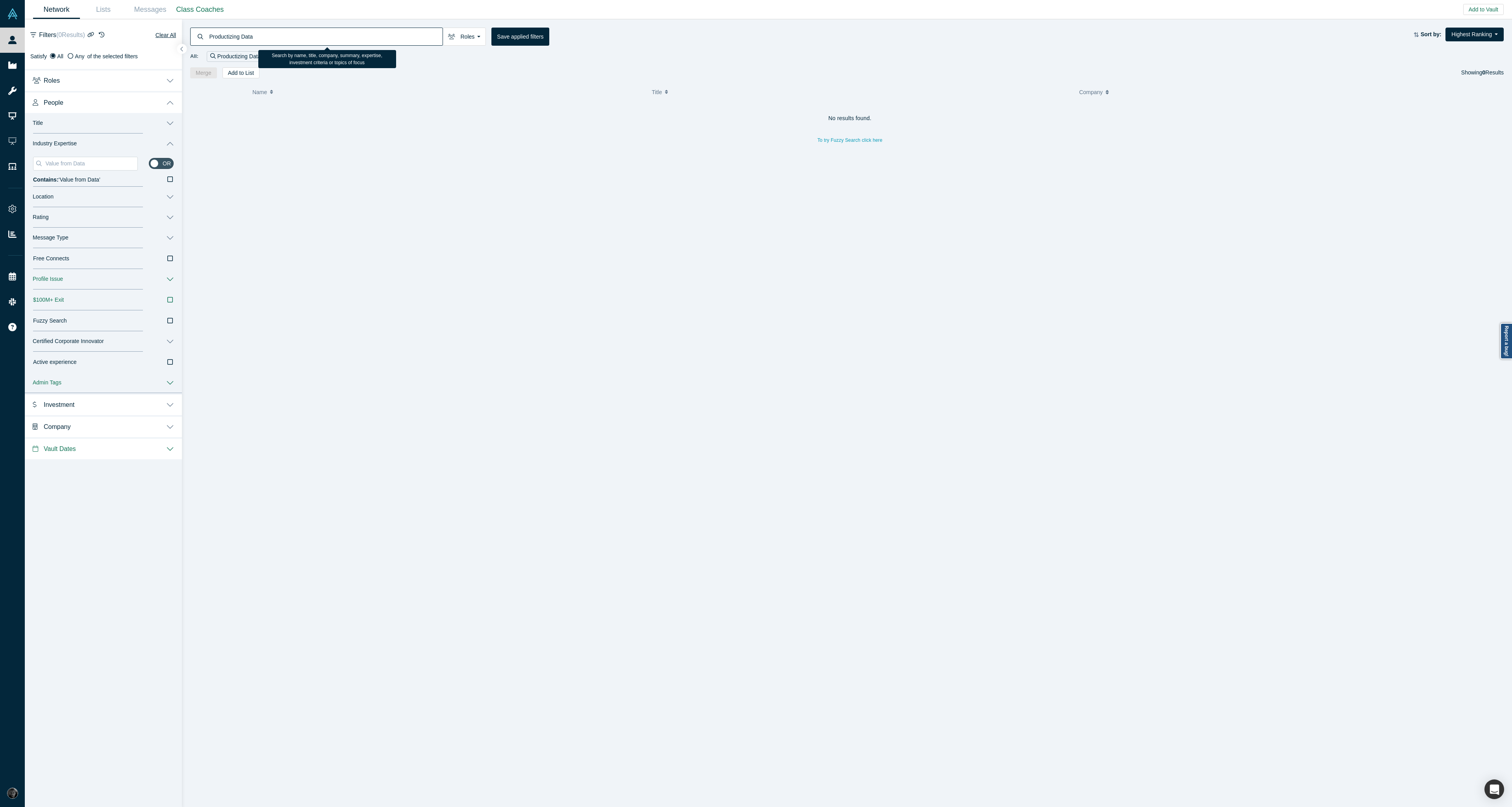
click at [299, 34] on input "Productizing Data" at bounding box center [326, 36] width 234 height 19
paste input "Extracting Value from"
drag, startPoint x: 288, startPoint y: 39, endPoint x: 179, endPoint y: 33, distance: 109.2
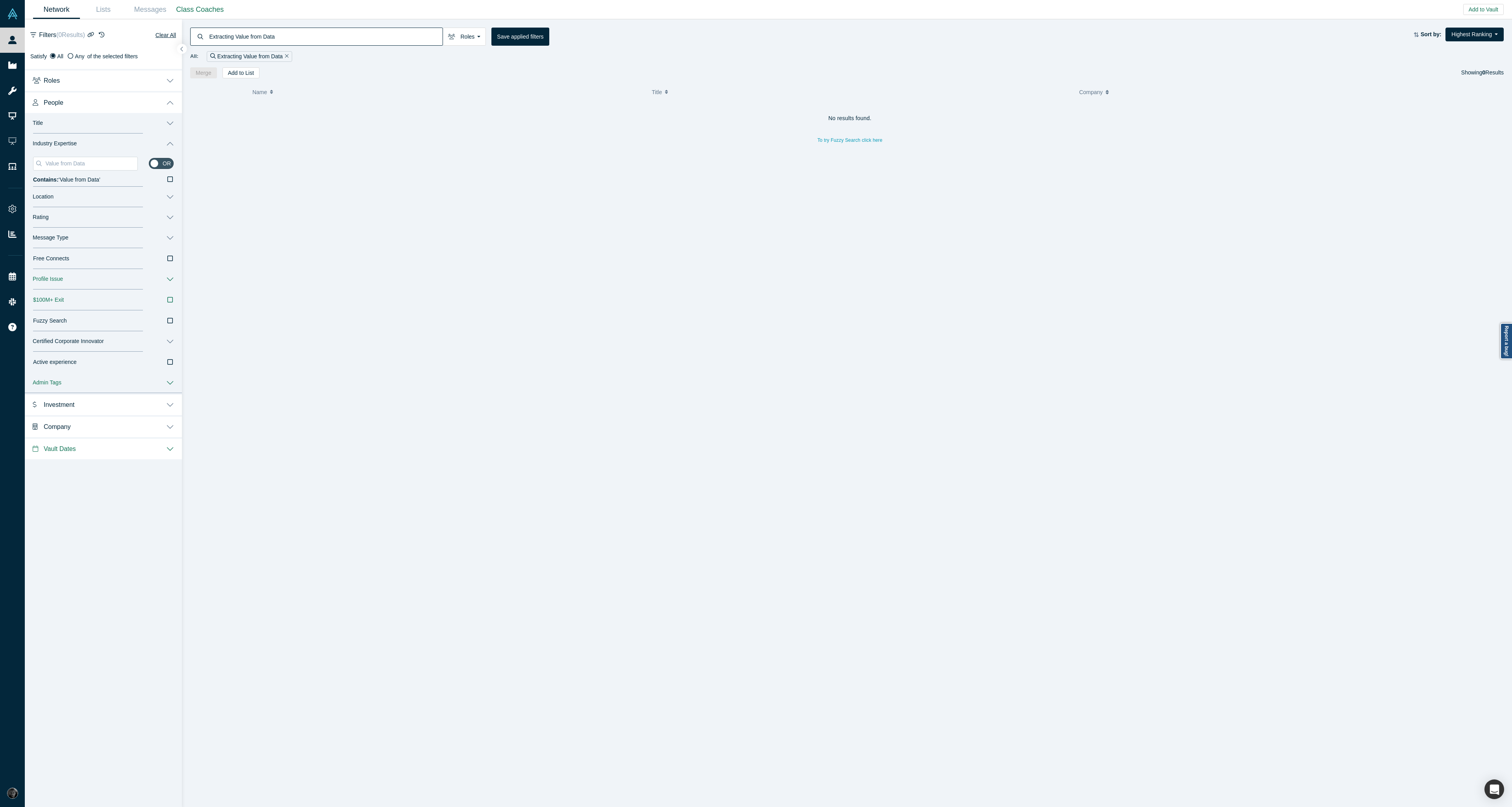
click at [179, 33] on div "Filters ( 0 Results) Clear All Satisfy All Any of the selected filters Roles or…" at bounding box center [768, 413] width 1487 height 788
type input "Extracting Value from Data"
click at [288, 57] on icon "Remove Filter" at bounding box center [287, 56] width 4 height 5
click at [282, 42] on input at bounding box center [326, 36] width 234 height 19
drag, startPoint x: 235, startPoint y: 38, endPoint x: 220, endPoint y: 38, distance: 15.0
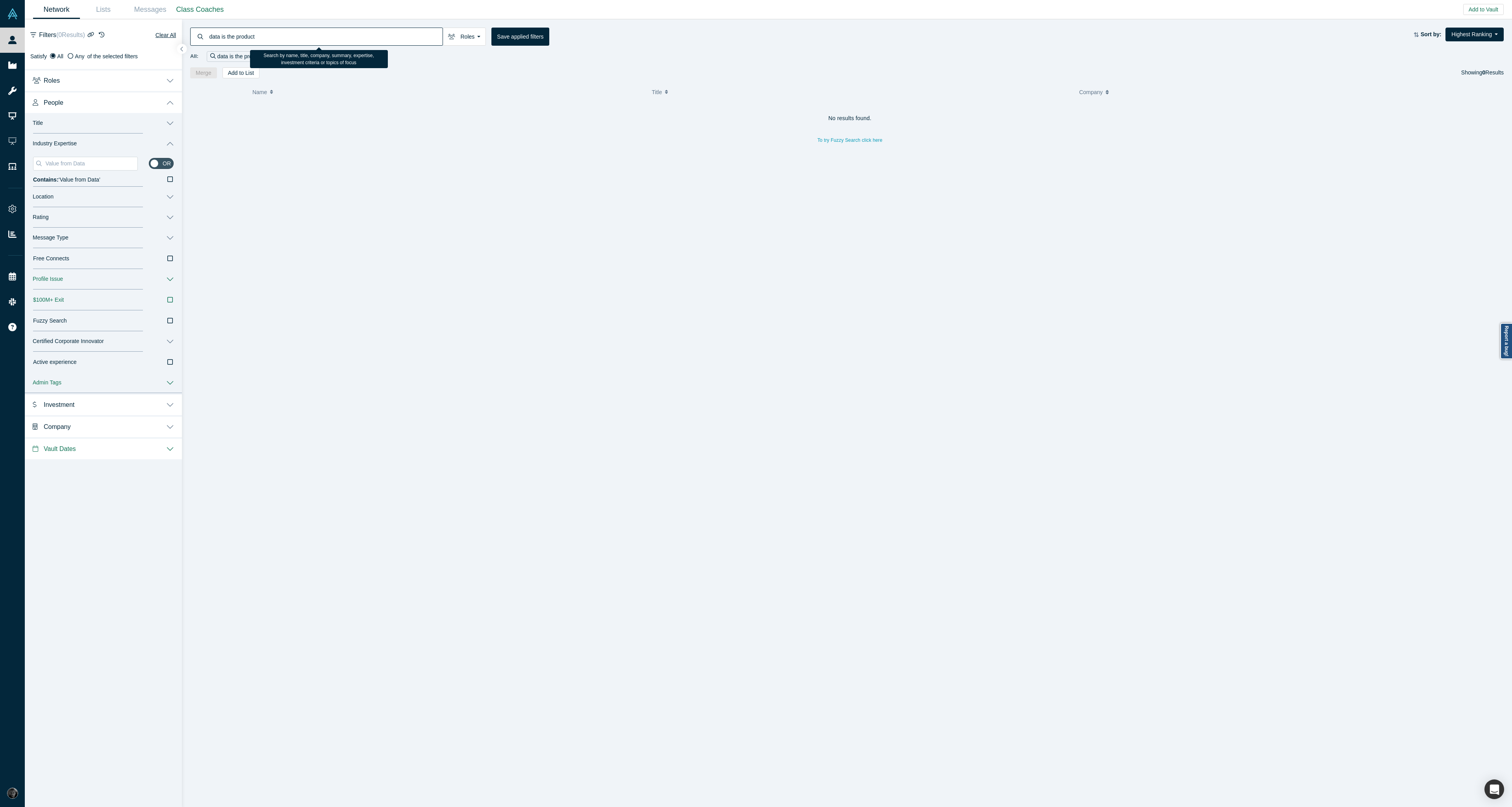
click at [220, 38] on input "data is the product" at bounding box center [326, 36] width 234 height 19
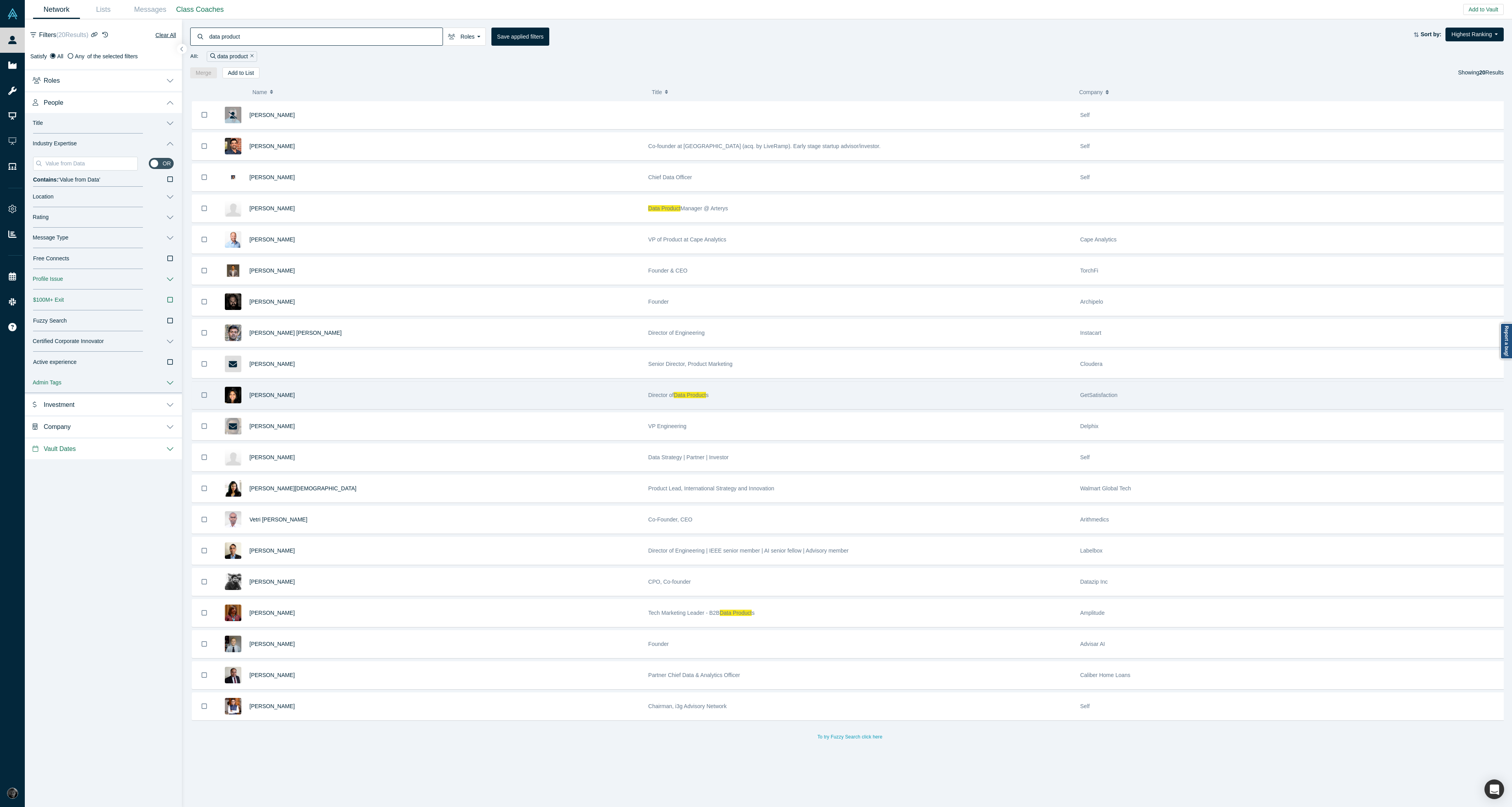
type input "data product"
click at [890, 386] on div "Director of Data Product s" at bounding box center [860, 395] width 424 height 27
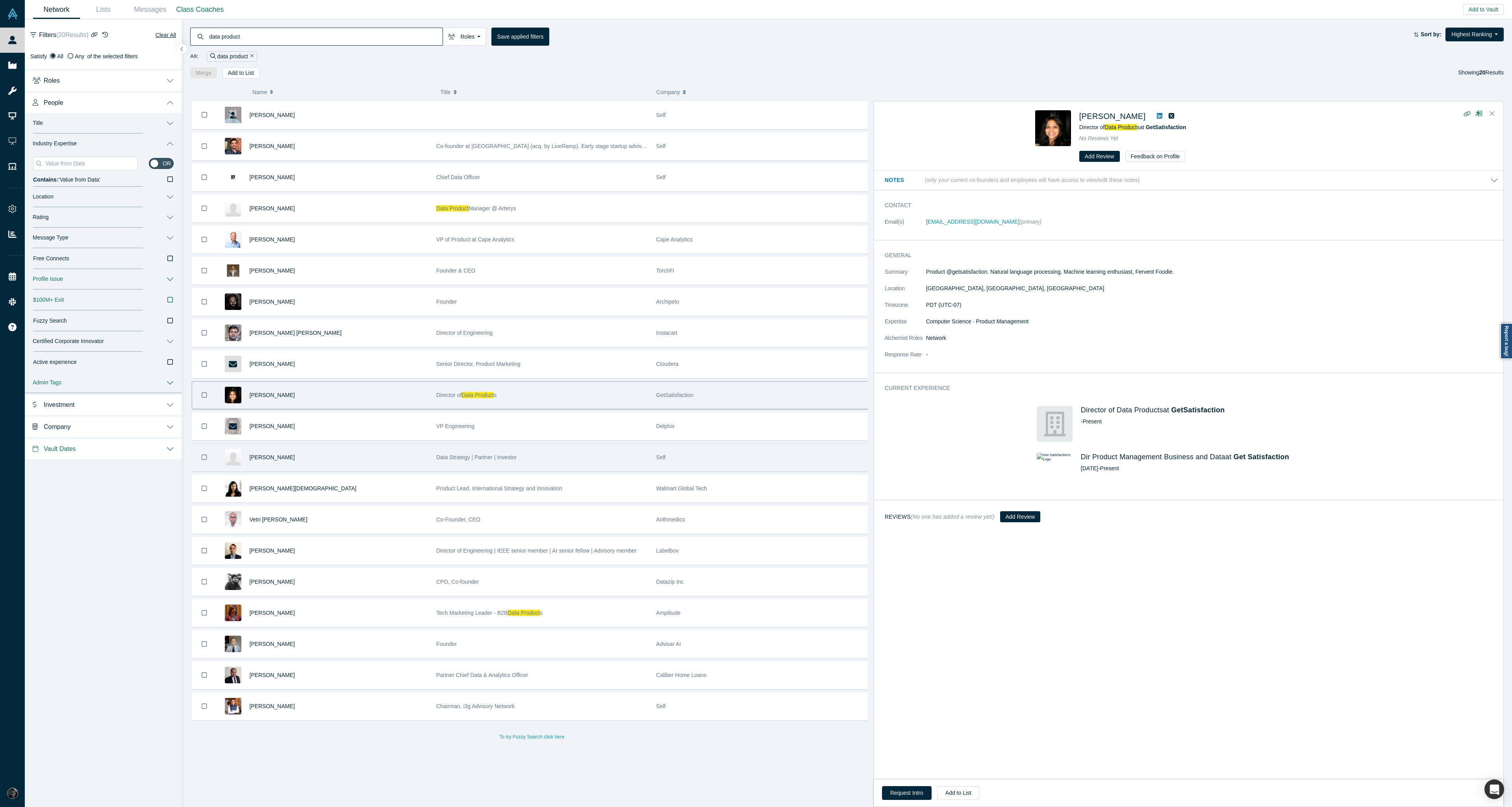
click at [367, 467] on div "Raj Gokaraju" at bounding box center [339, 457] width 178 height 27
